Goal: Navigation & Orientation: Find specific page/section

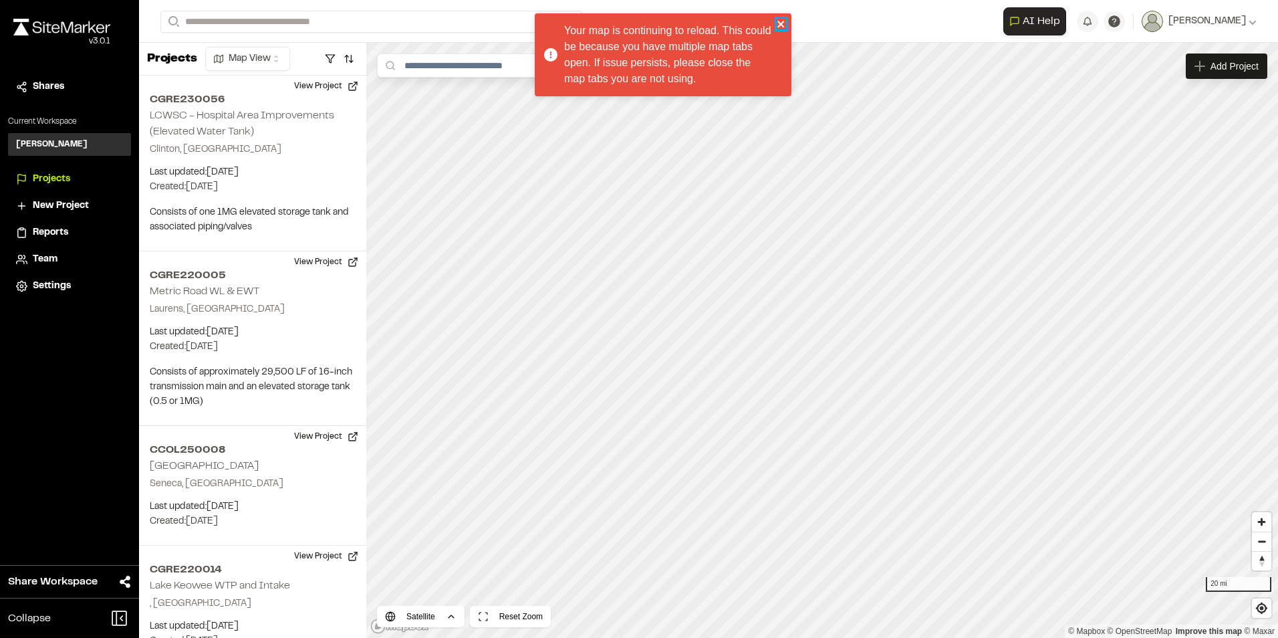
click at [780, 21] on icon "close" at bounding box center [781, 24] width 9 height 11
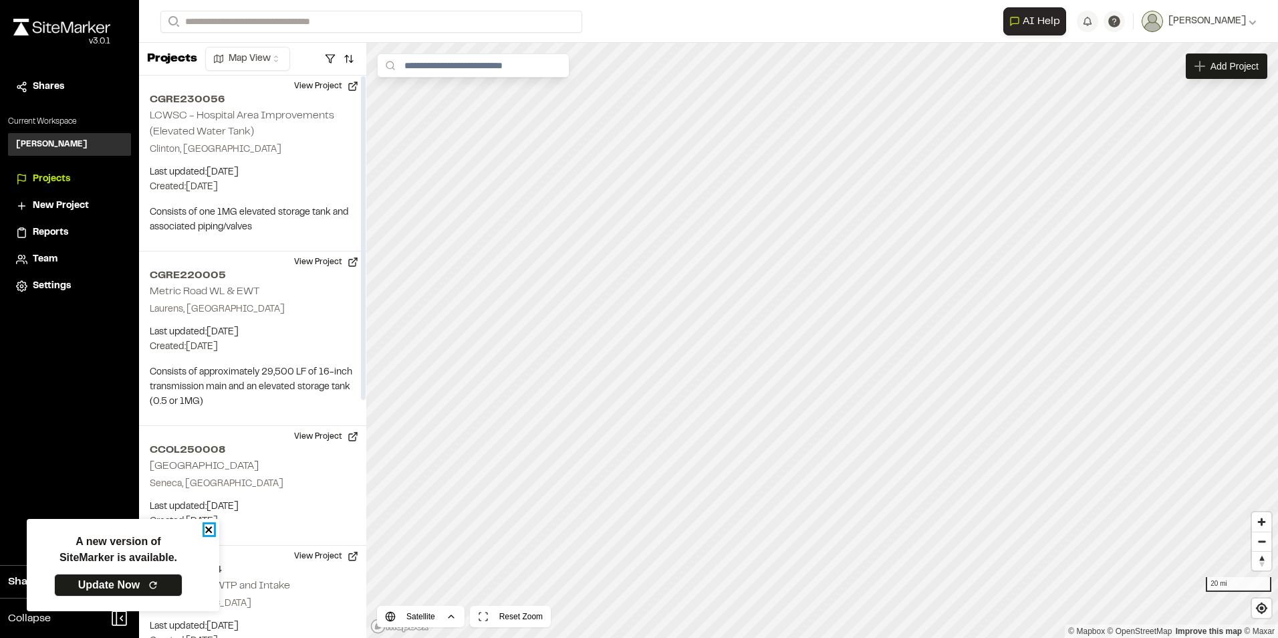
click at [208, 531] on icon "close" at bounding box center [208, 529] width 7 height 7
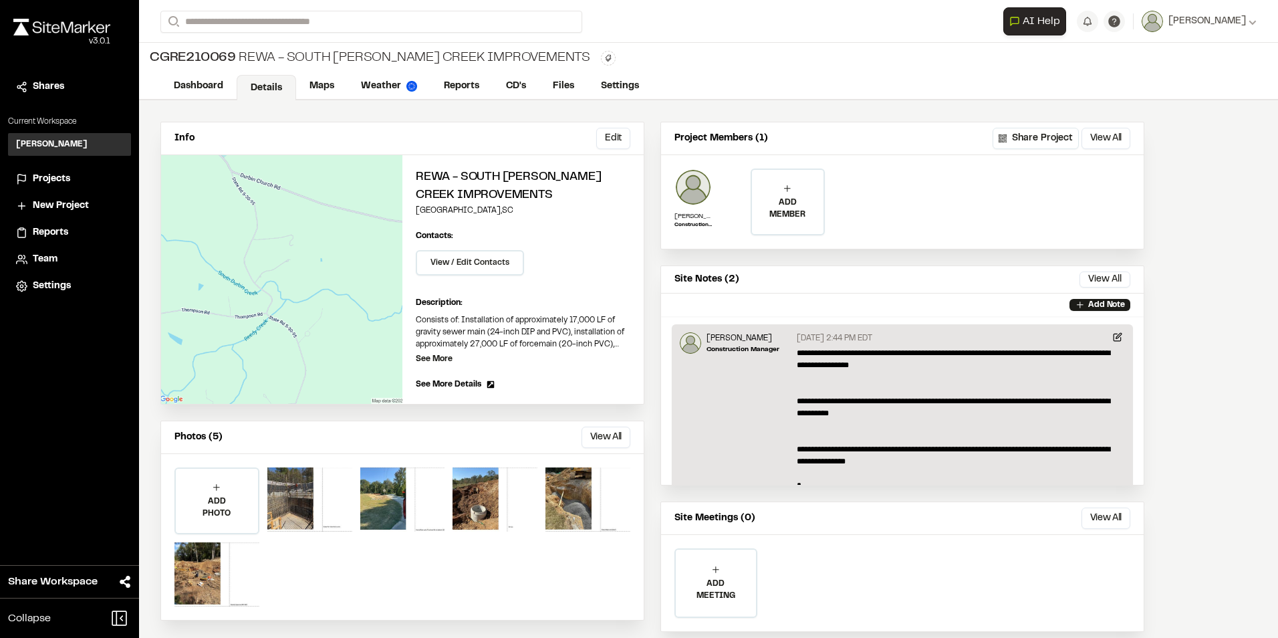
click at [55, 179] on span "Projects" at bounding box center [51, 179] width 37 height 15
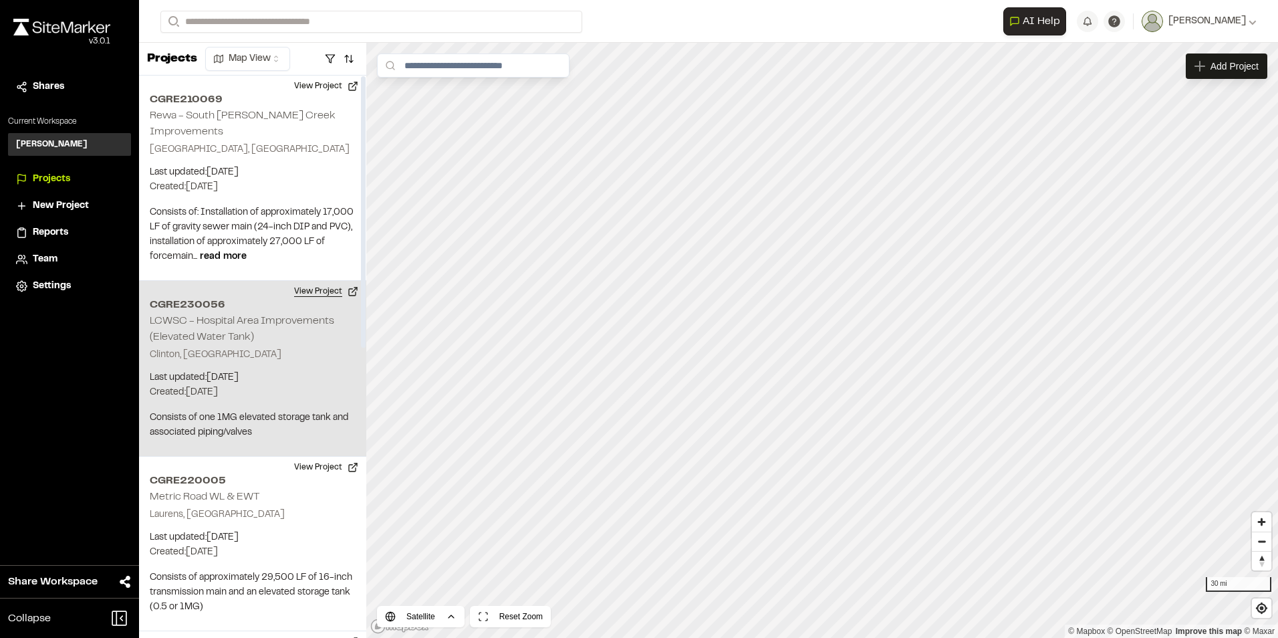
click at [311, 281] on button "View Project" at bounding box center [326, 291] width 80 height 21
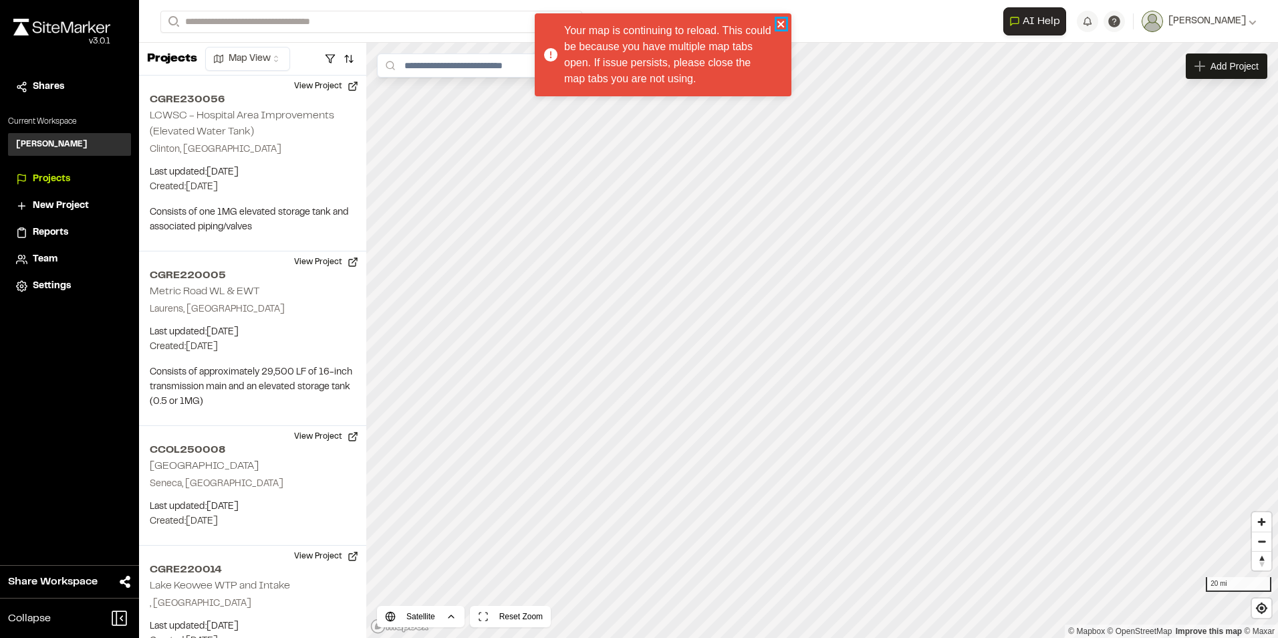
click at [780, 21] on icon "close" at bounding box center [781, 24] width 9 height 11
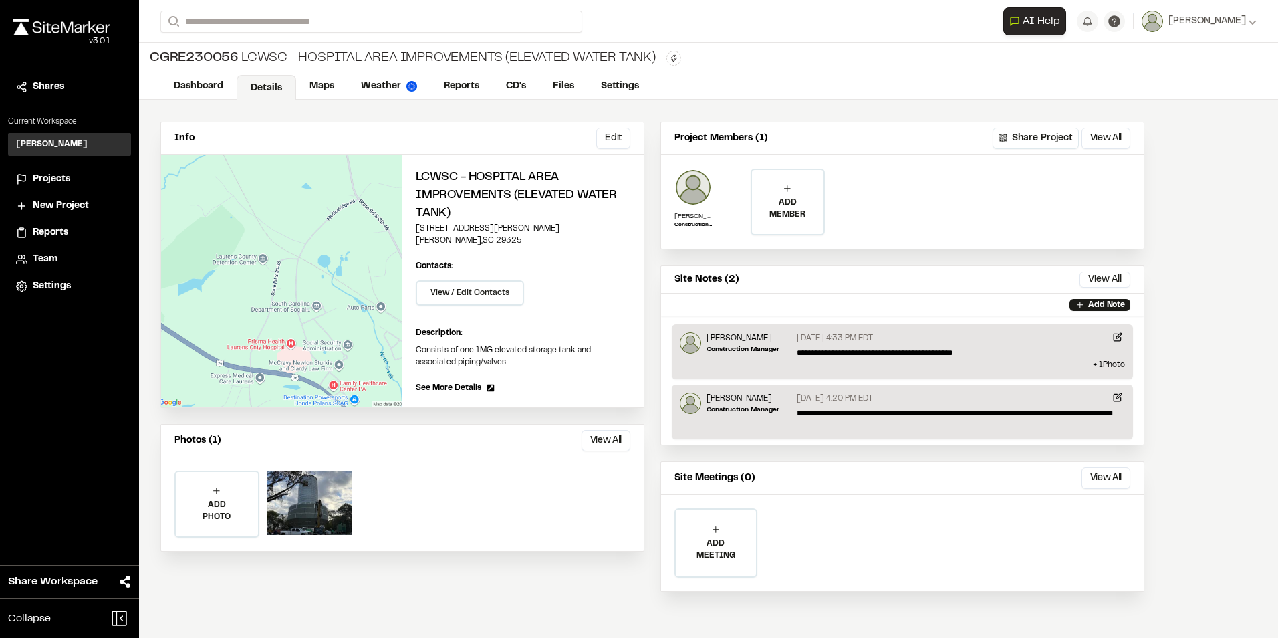
click at [47, 176] on span "Projects" at bounding box center [51, 179] width 37 height 15
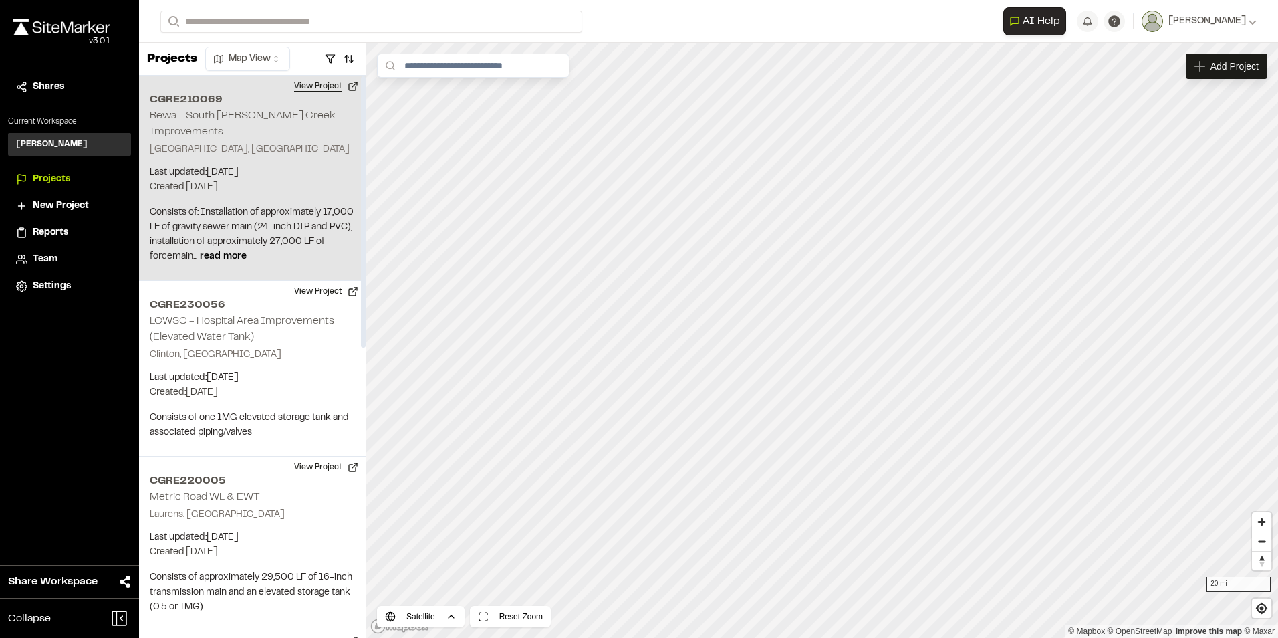
click at [324, 86] on button "View Project" at bounding box center [326, 86] width 80 height 21
